Goal: Navigation & Orientation: Find specific page/section

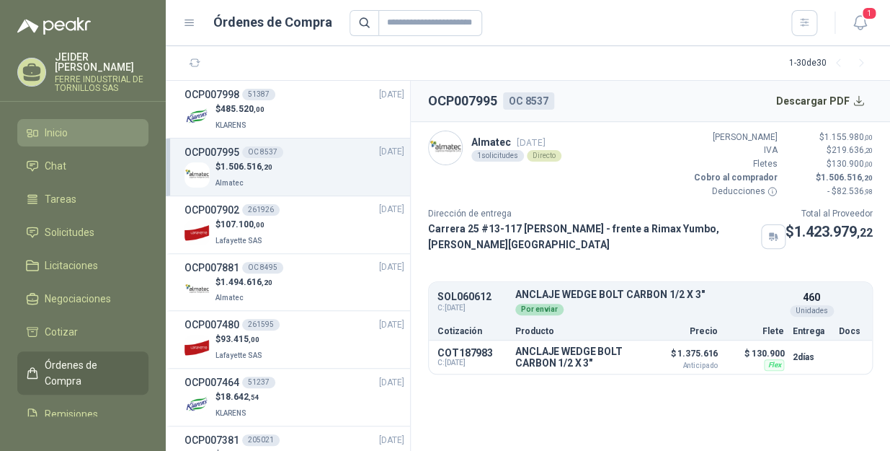
click at [76, 125] on li "Inicio" at bounding box center [83, 133] width 114 height 16
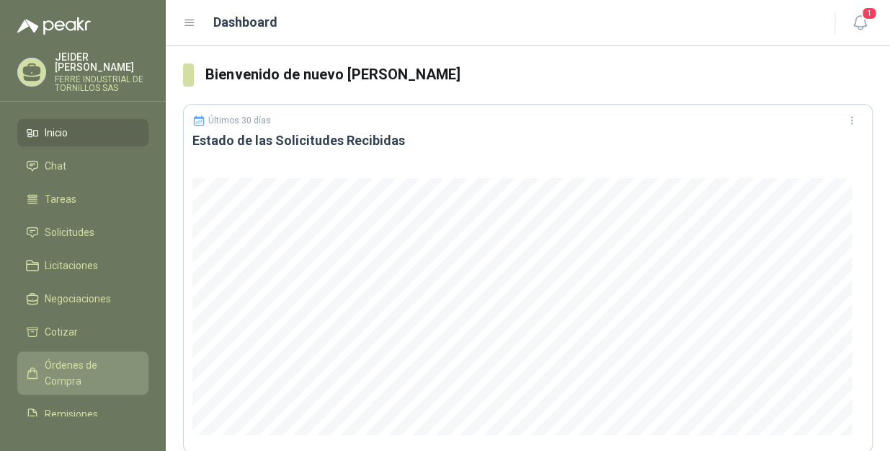
click at [90, 357] on span "Órdenes de Compra" at bounding box center [90, 373] width 90 height 32
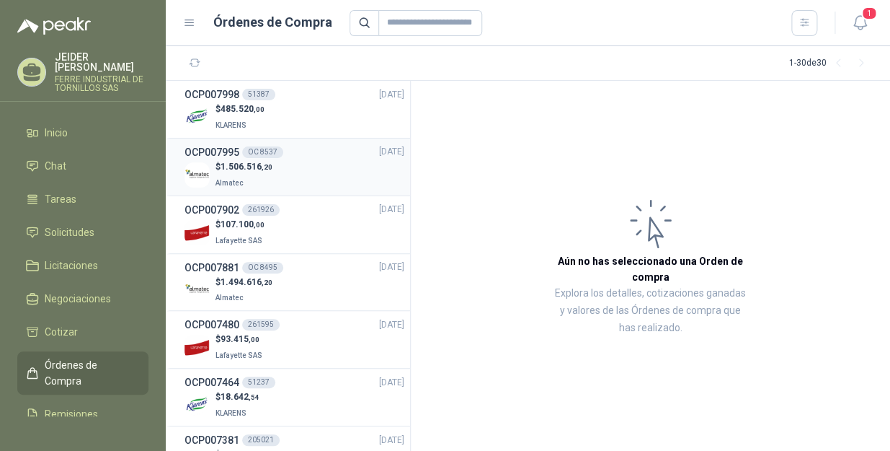
click at [273, 178] on div "$ 1.506.516 ,20 Almatec" at bounding box center [295, 175] width 220 height 30
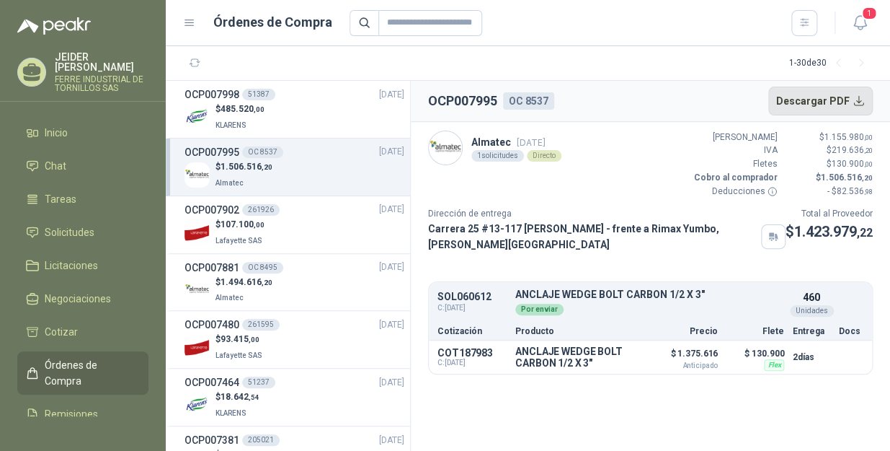
click at [848, 99] on button "Descargar PDF" at bounding box center [820, 101] width 105 height 29
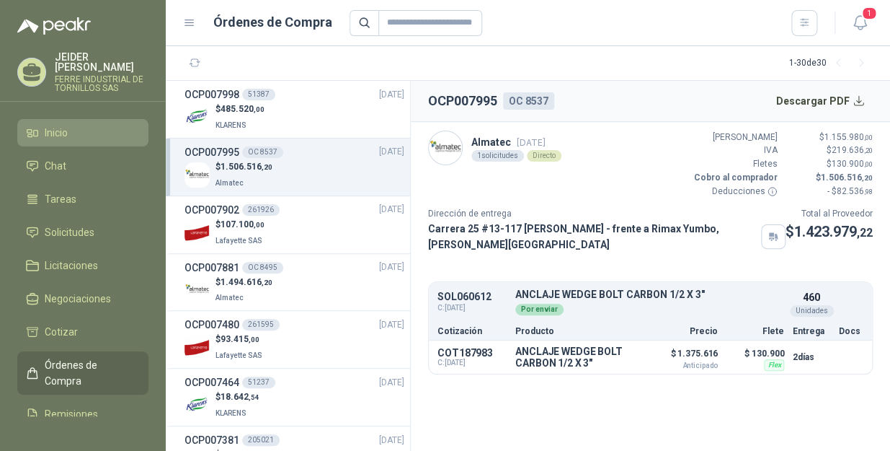
click at [62, 125] on span "Inicio" at bounding box center [56, 133] width 23 height 16
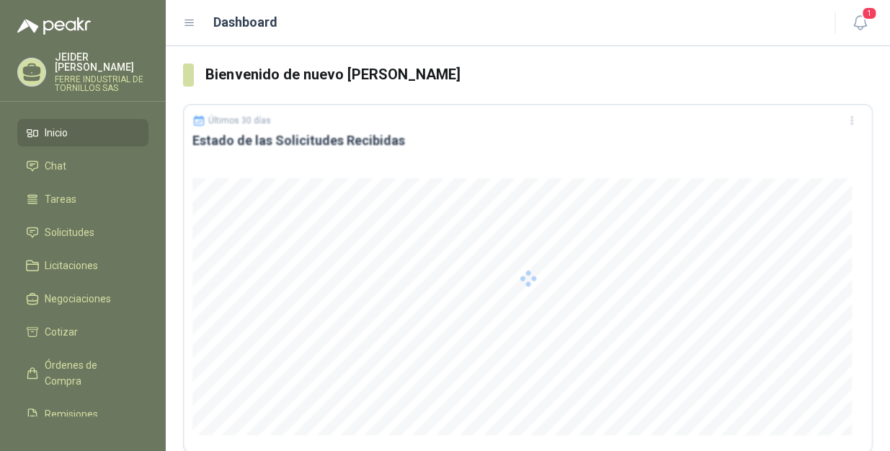
click at [56, 237] on ul "Inicio Chat Tareas Solicitudes Licitaciones Negociaciones Cotizar Órdenes de Co…" at bounding box center [83, 267] width 166 height 297
click at [59, 225] on span "Solicitudes" at bounding box center [70, 232] width 50 height 16
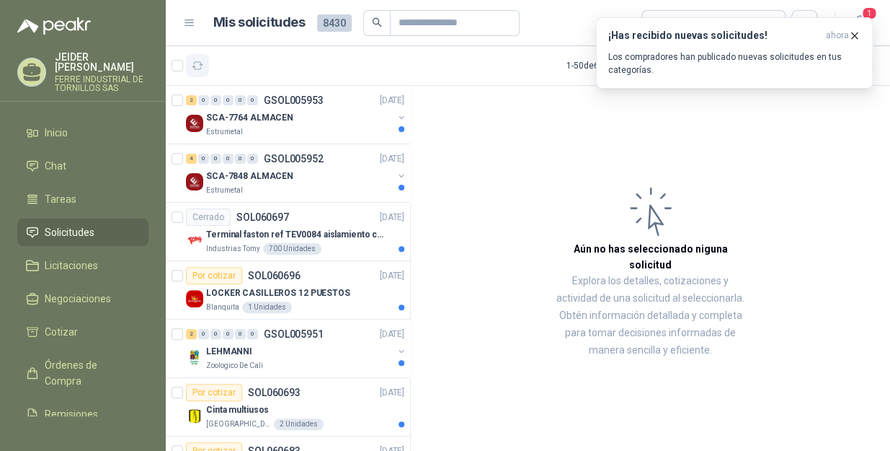
click at [203, 58] on button "button" at bounding box center [197, 65] width 23 height 23
click at [69, 226] on span "Solicitudes" at bounding box center [70, 232] width 50 height 16
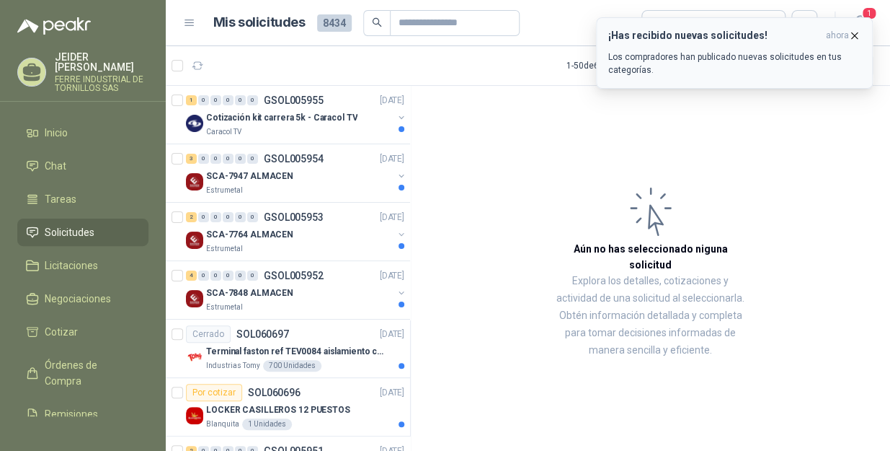
click at [851, 36] on icon "button" at bounding box center [854, 36] width 12 height 12
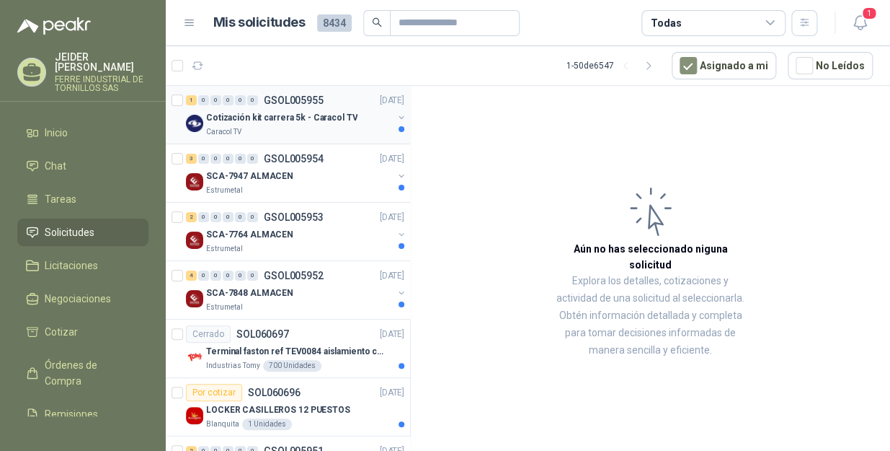
click at [307, 125] on div "Cotización kit carrera 5k - Caracol TV Caracol TV" at bounding box center [299, 123] width 187 height 29
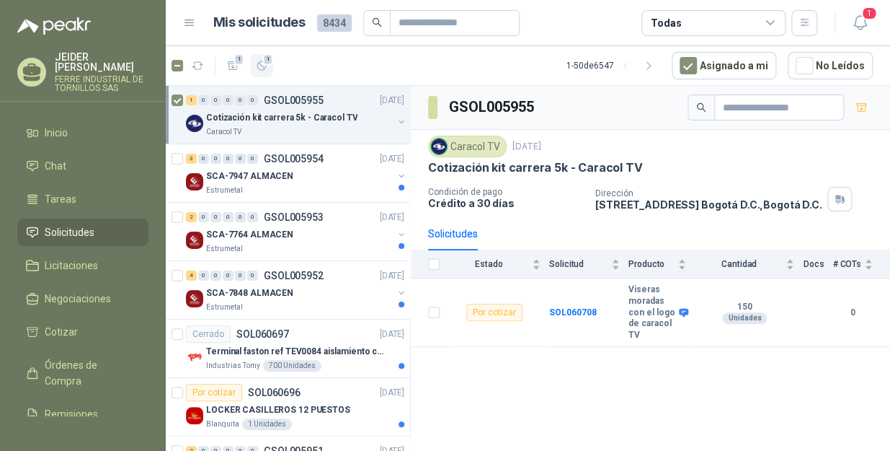
click at [263, 66] on icon "button" at bounding box center [262, 66] width 12 height 12
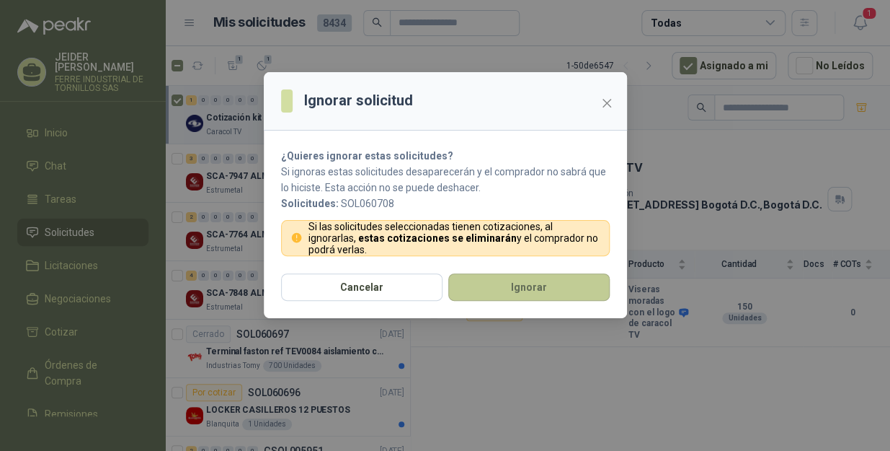
click at [541, 291] on button "Ignorar" at bounding box center [528, 286] width 161 height 27
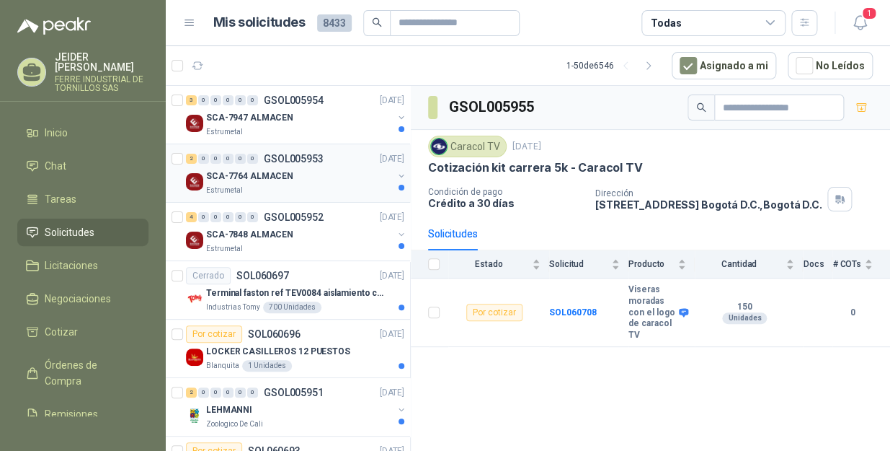
click at [302, 187] on div "Estrumetal" at bounding box center [299, 191] width 187 height 12
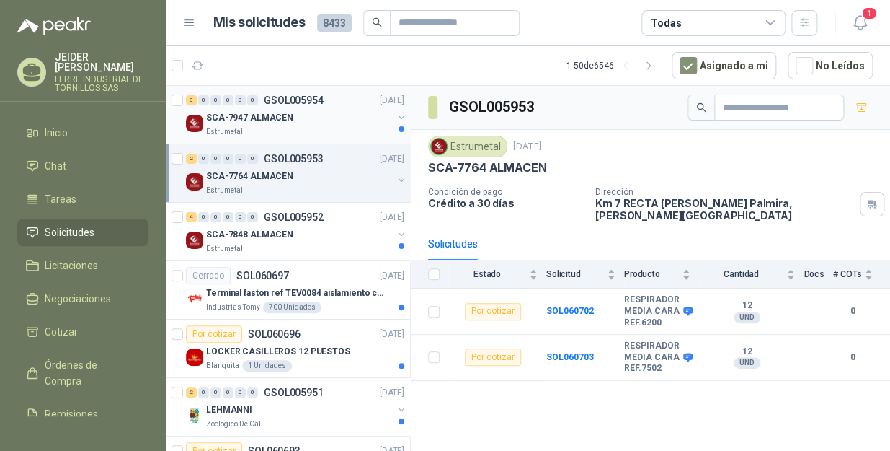
click at [275, 120] on p "SCA-7947 ALMACEN" at bounding box center [249, 118] width 87 height 14
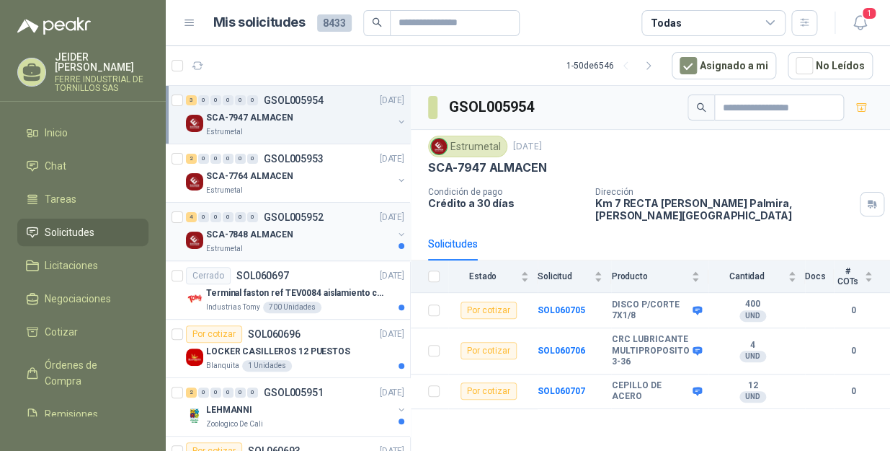
click at [288, 237] on div "SCA-7848 ALMACEN" at bounding box center [299, 234] width 187 height 17
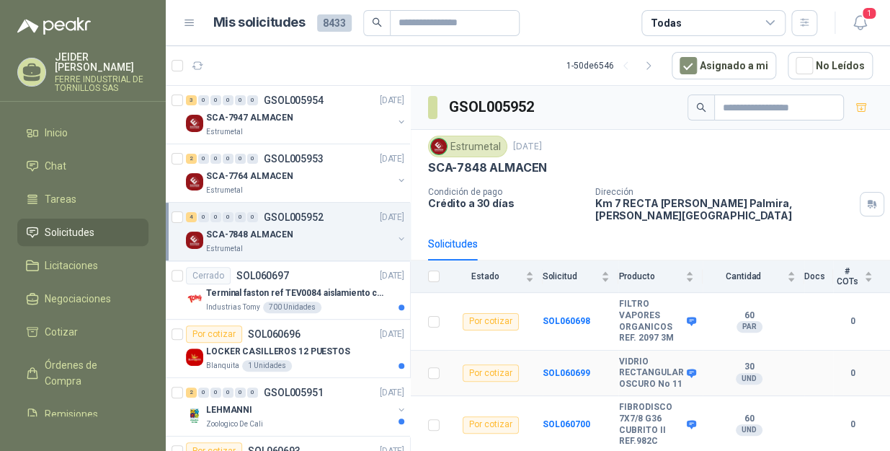
scroll to position [44, 0]
